Goal: Transaction & Acquisition: Purchase product/service

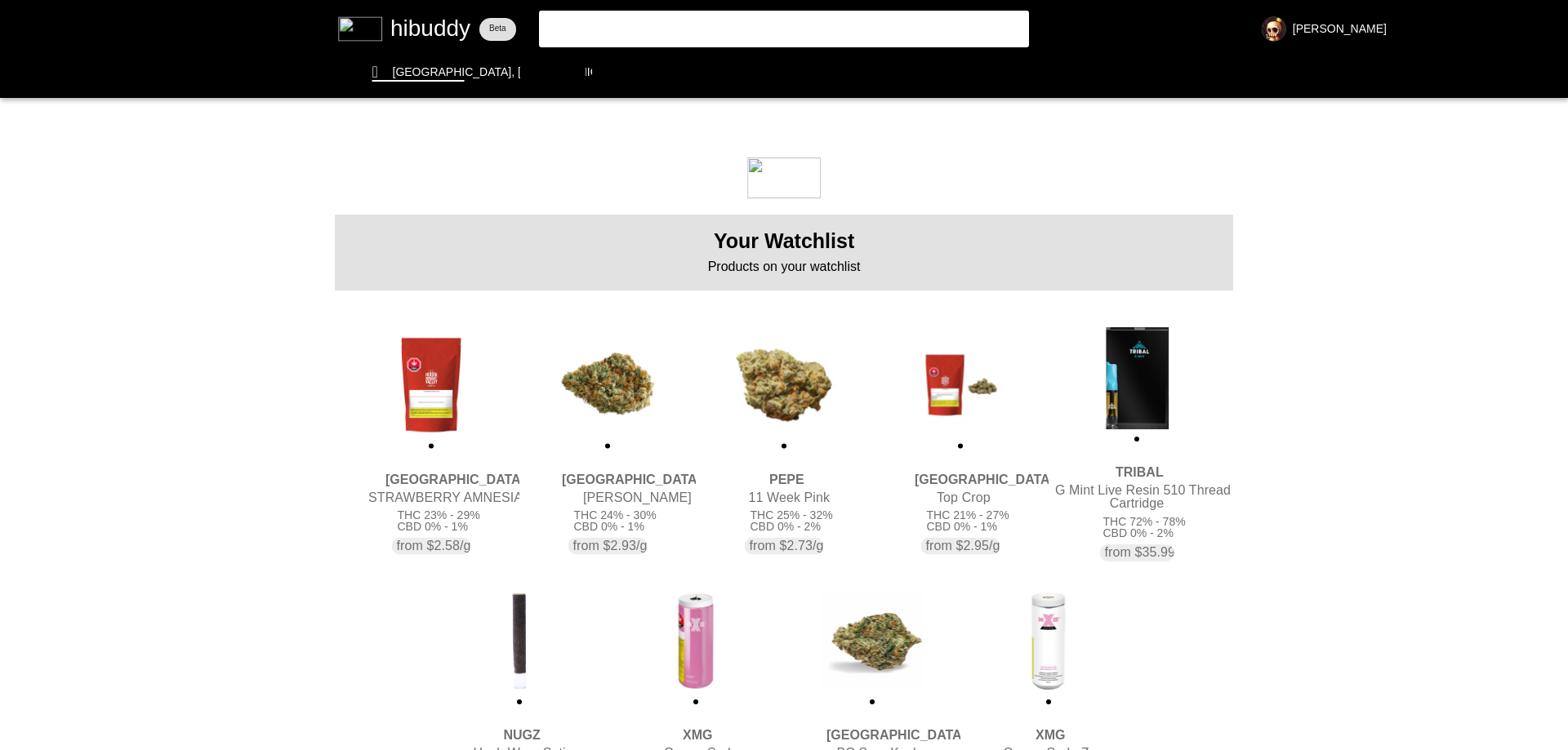
click at [780, 386] on flt-glass-pane at bounding box center [784, 375] width 1568 height 750
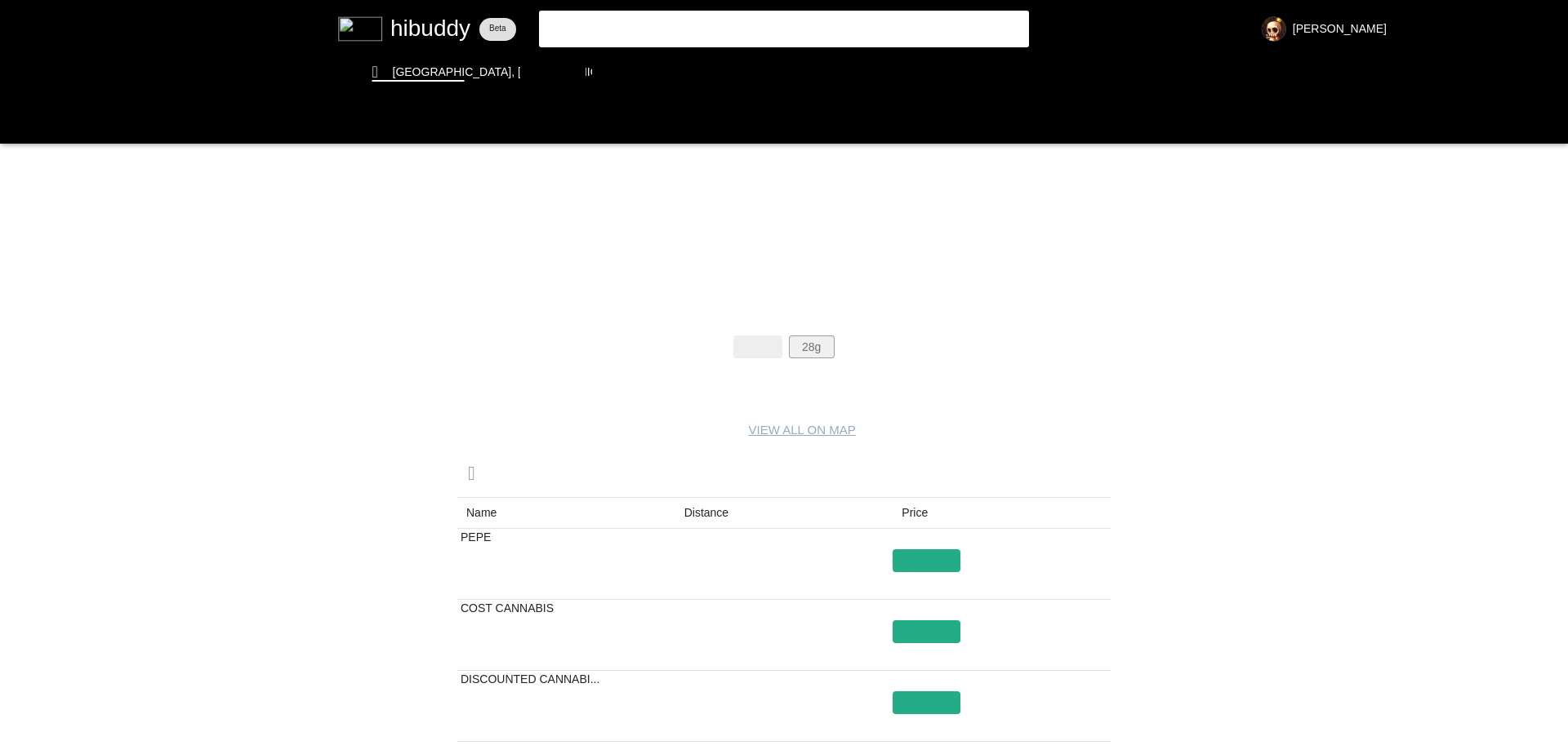
click at [824, 352] on flt-glass-pane at bounding box center [784, 375] width 1568 height 750
click at [921, 557] on flt-glass-pane at bounding box center [784, 375] width 1568 height 750
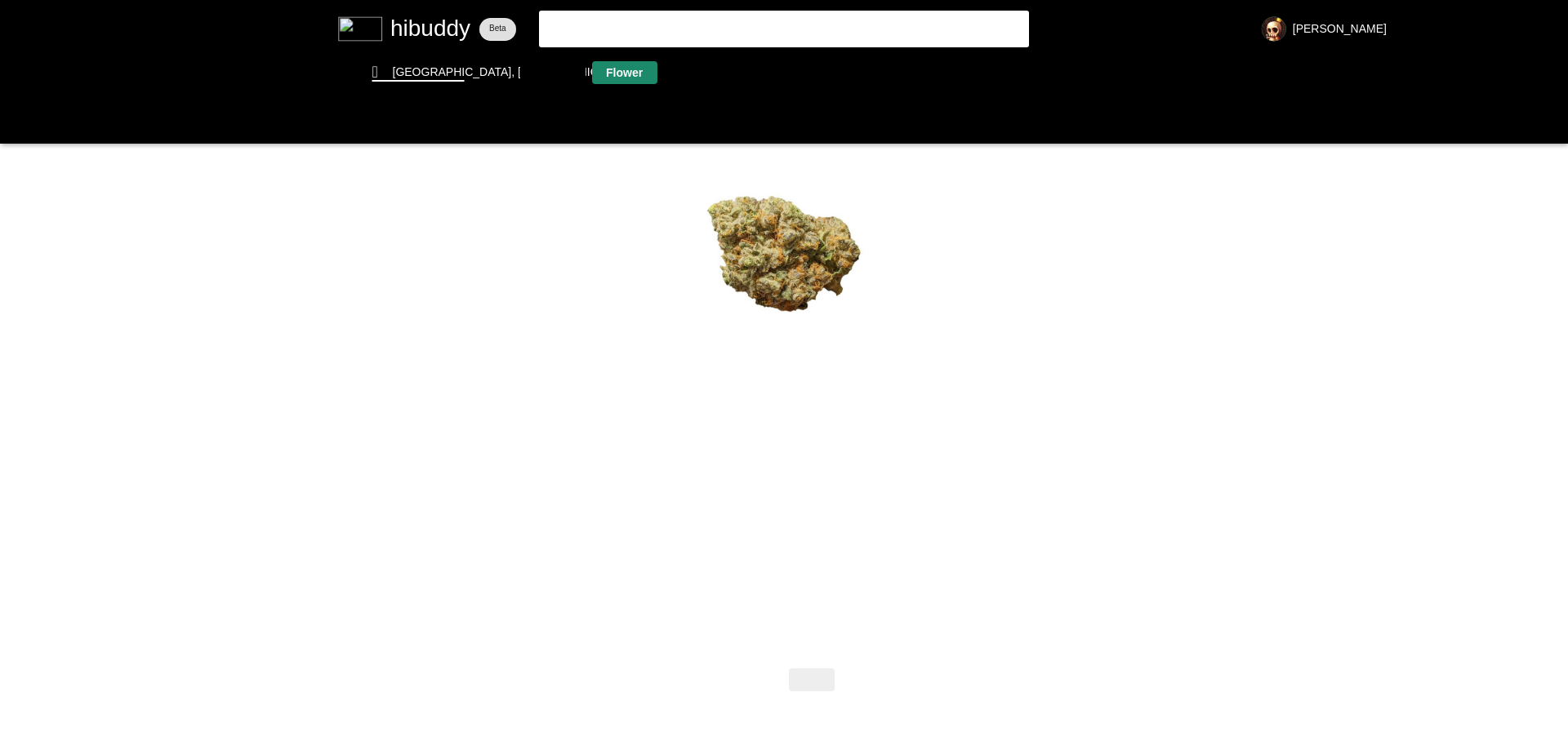
click at [608, 72] on flt-glass-pane at bounding box center [784, 375] width 1568 height 750
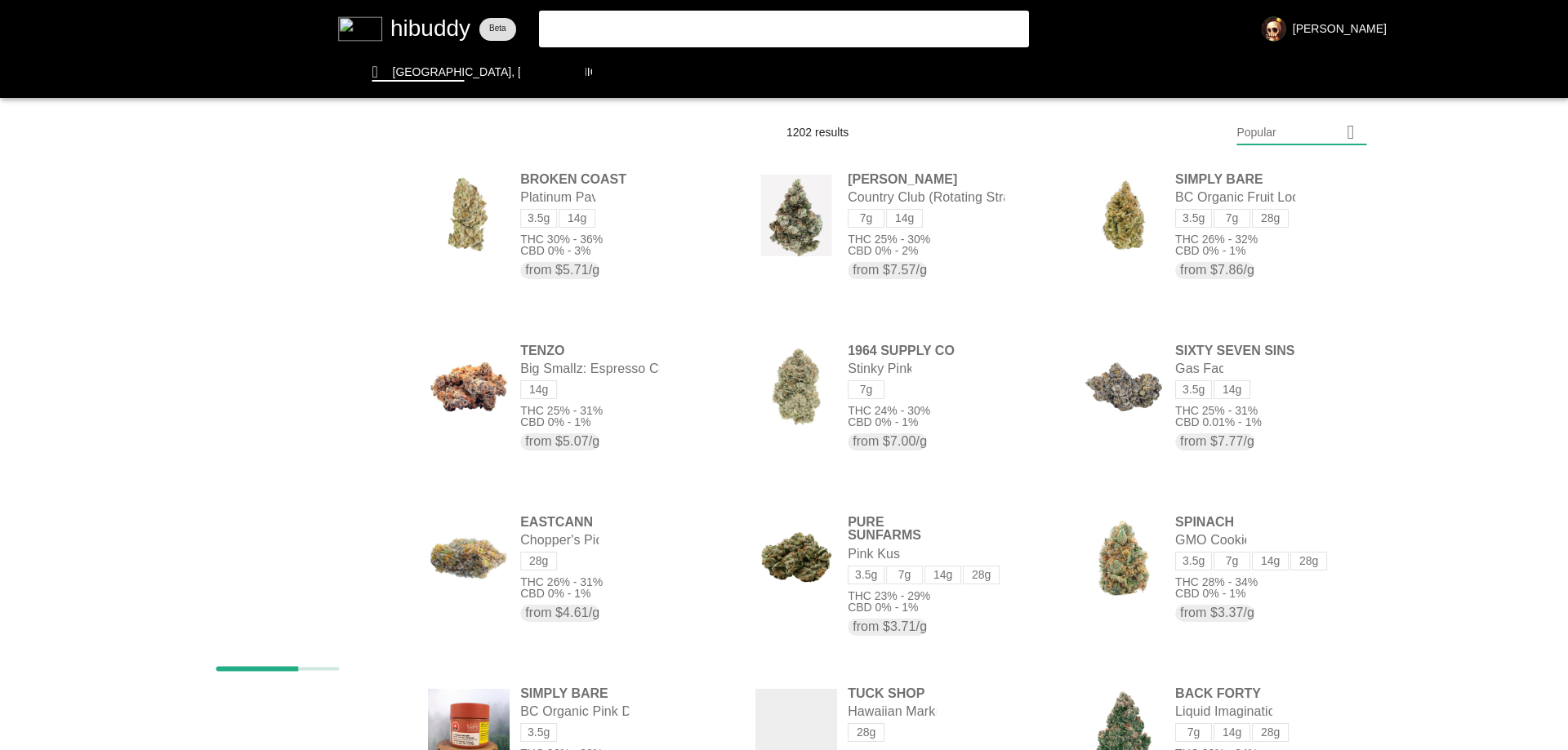
click at [247, 610] on flt-glass-pane at bounding box center [784, 375] width 1568 height 750
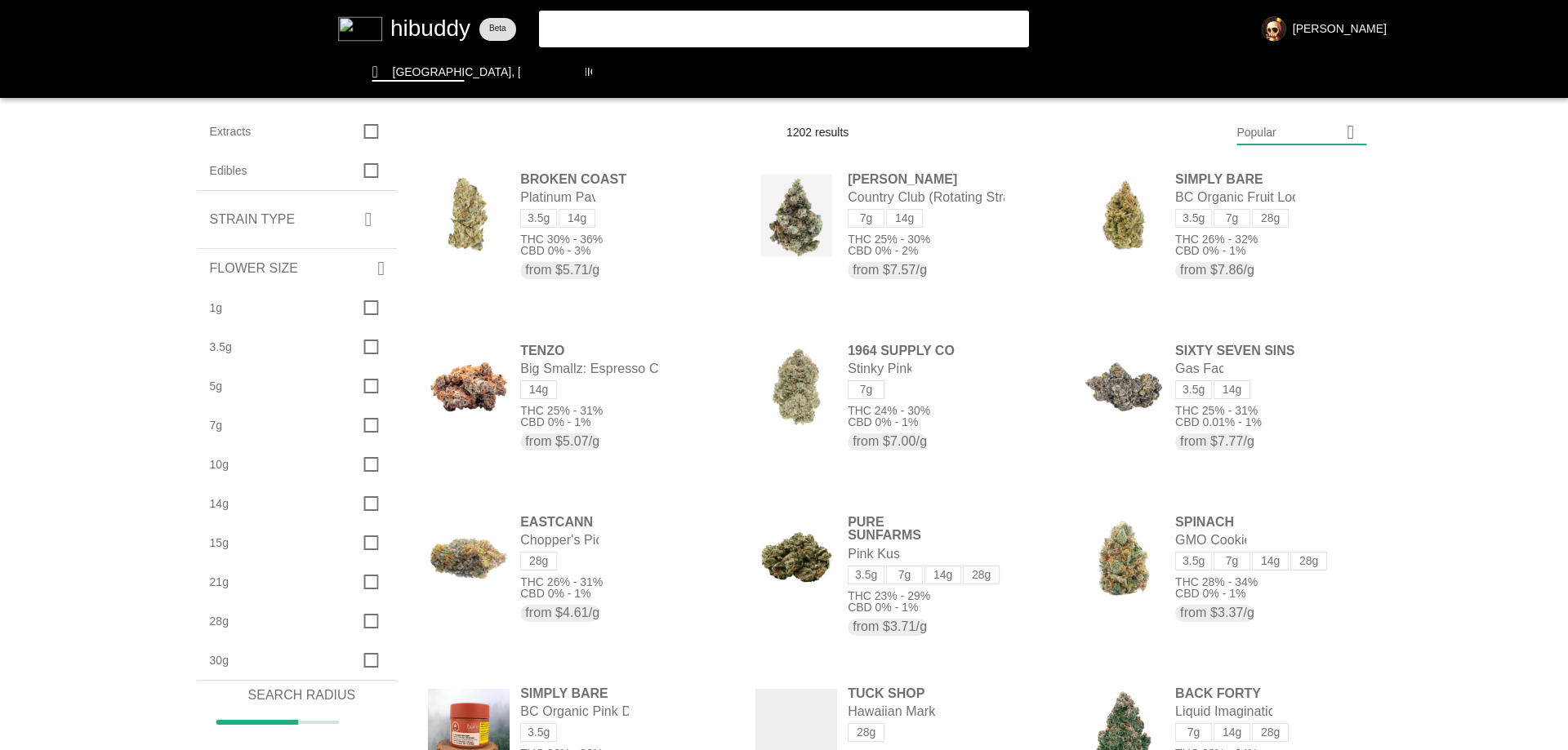
click at [343, 621] on flt-glass-pane at bounding box center [784, 375] width 1568 height 750
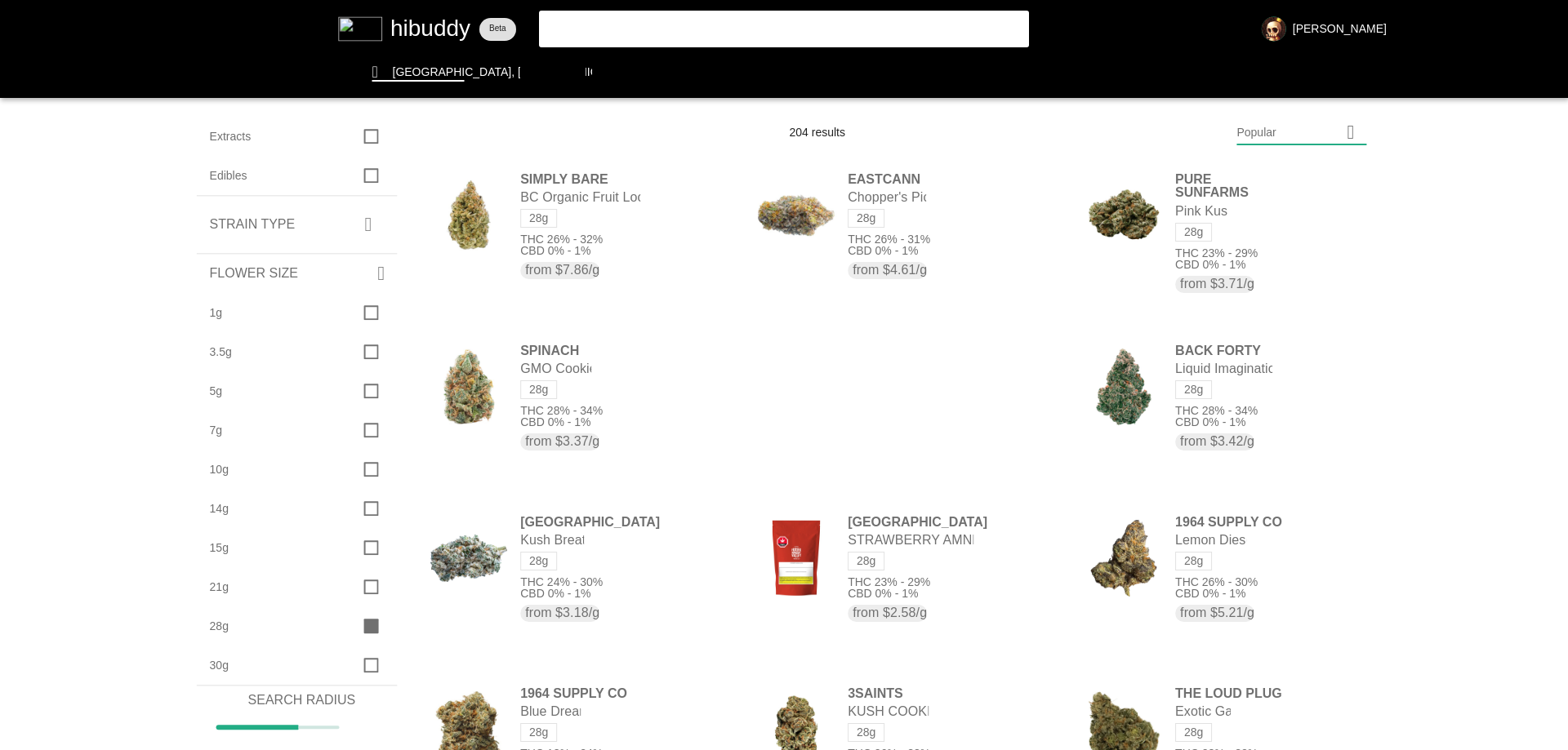
click at [1282, 117] on flt-glass-pane at bounding box center [784, 375] width 1568 height 750
click at [1268, 168] on flt-glass-pane at bounding box center [784, 375] width 1568 height 750
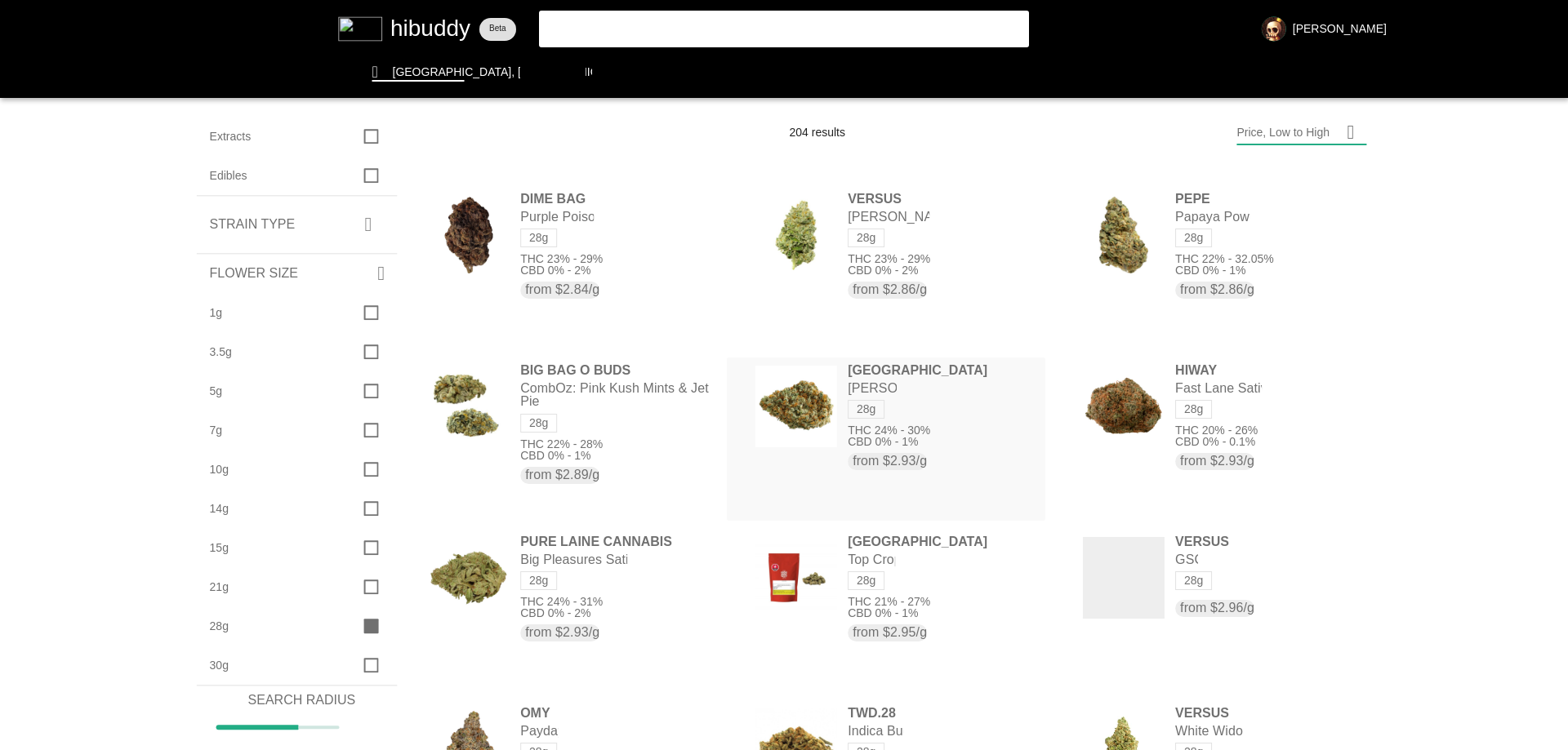
click at [884, 388] on flt-glass-pane at bounding box center [784, 375] width 1568 height 750
